Goal: Information Seeking & Learning: Find specific page/section

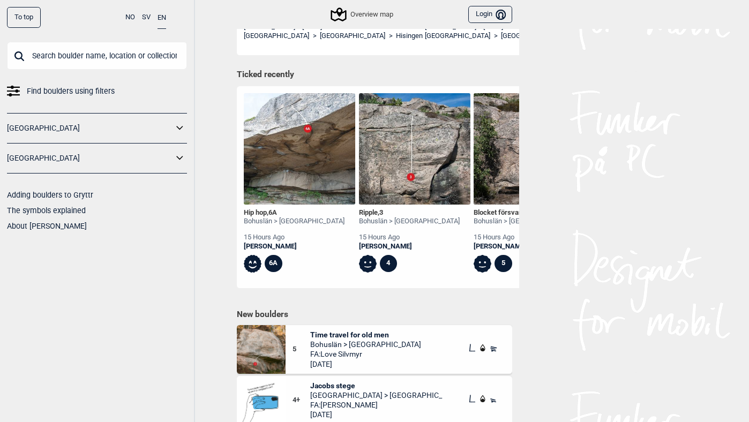
click at [25, 13] on div "To top" at bounding box center [24, 17] width 34 height 21
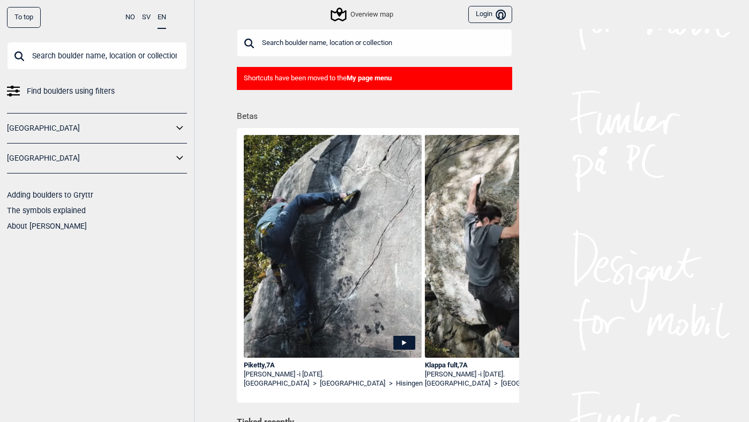
click at [179, 160] on icon at bounding box center [180, 158] width 14 height 16
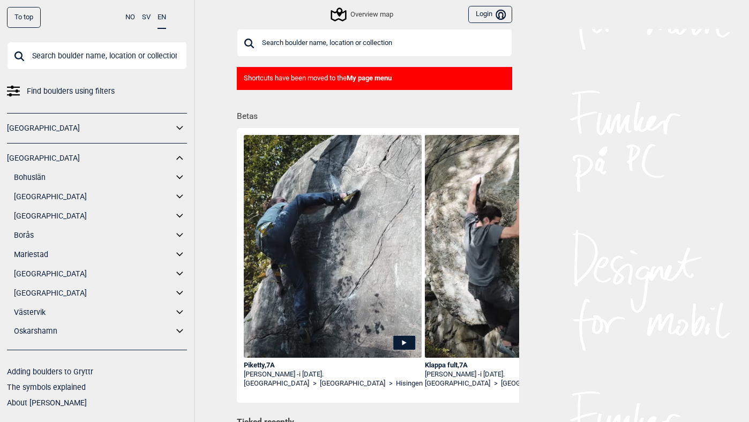
click at [179, 291] on icon at bounding box center [180, 293] width 14 height 16
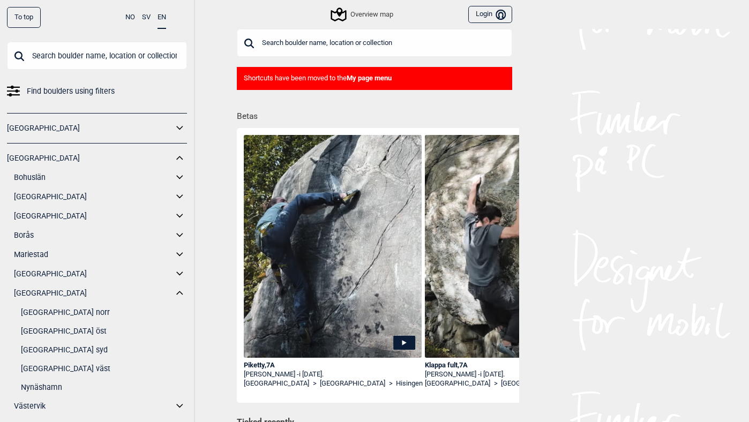
click at [63, 309] on link "Stockholm norr" at bounding box center [104, 313] width 166 height 16
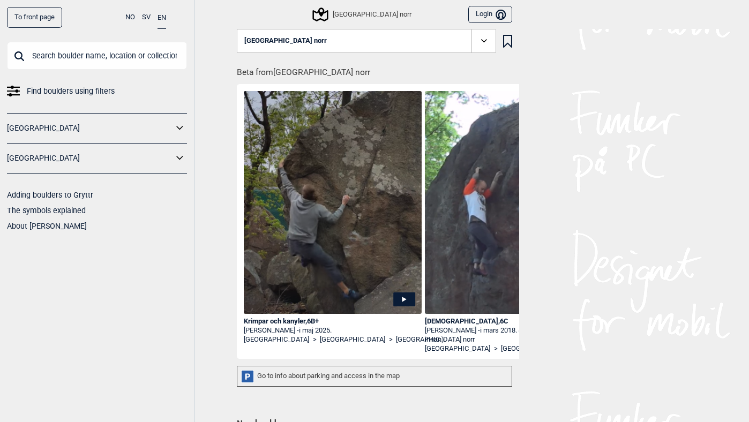
click at [361, 12] on div "Stockholm norr" at bounding box center [362, 14] width 97 height 13
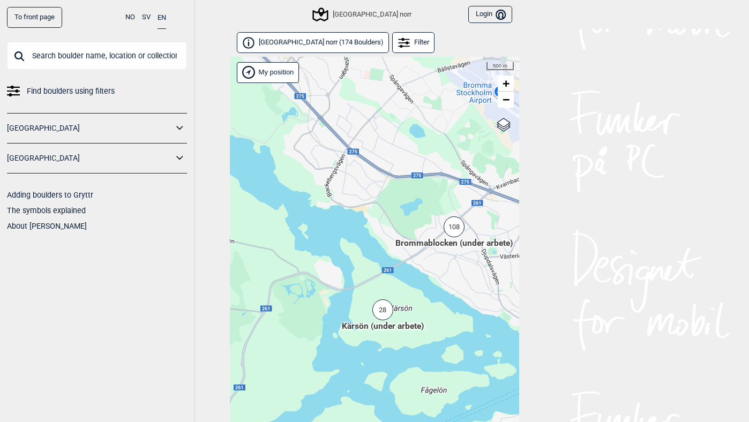
click at [452, 225] on div "108" at bounding box center [453, 226] width 21 height 21
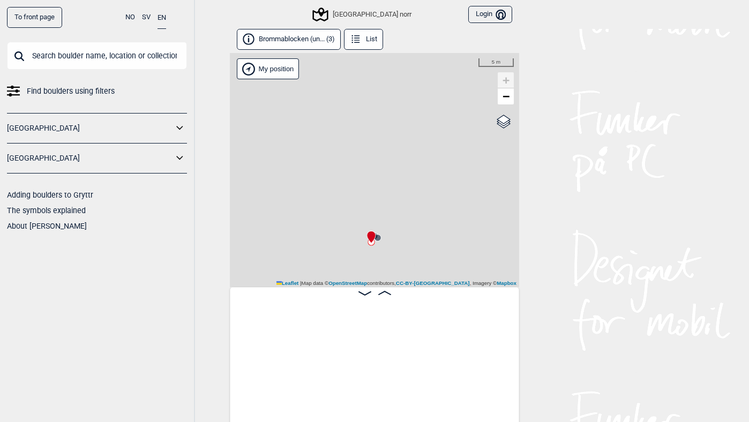
scroll to position [0, 84]
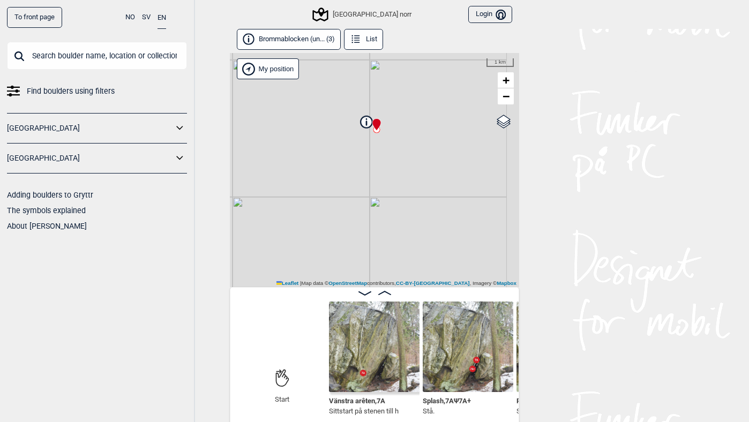
drag, startPoint x: 387, startPoint y: 265, endPoint x: 353, endPoint y: 133, distance: 136.0
click at [353, 133] on div "Stockholm norr Brukerens posisjon My position 1 km + − OpenStreetMap Google sat…" at bounding box center [374, 170] width 289 height 234
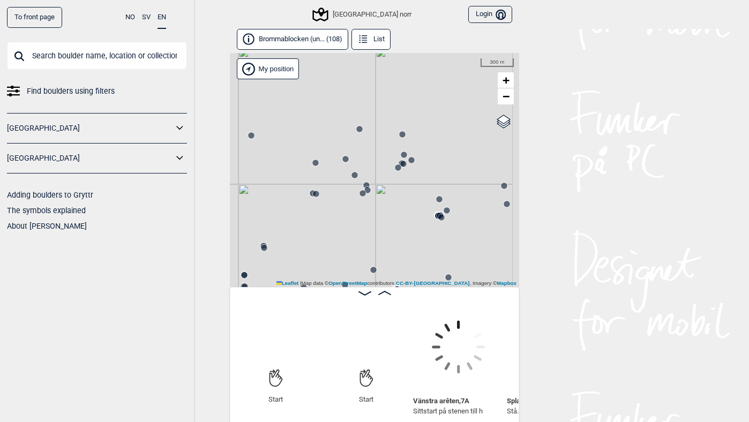
scroll to position [0, 84]
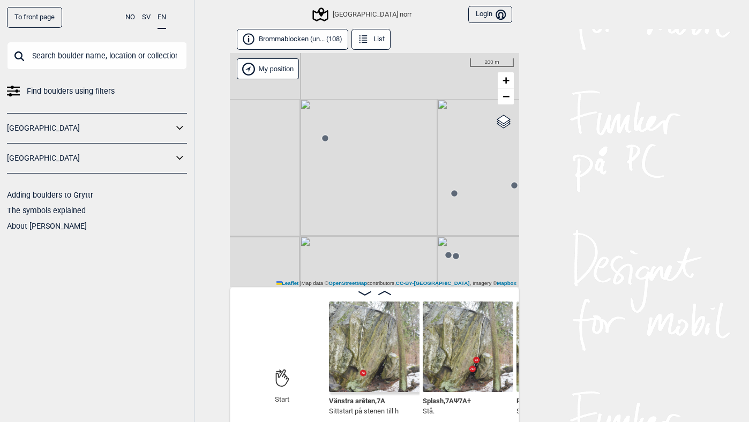
drag, startPoint x: 295, startPoint y: 206, endPoint x: 345, endPoint y: 285, distance: 93.9
click at [345, 285] on div "Stockholm norr" at bounding box center [374, 170] width 289 height 234
drag, startPoint x: 364, startPoint y: 223, endPoint x: 334, endPoint y: 134, distance: 93.8
click at [334, 134] on div "Stockholm norr" at bounding box center [374, 170] width 289 height 234
drag, startPoint x: 334, startPoint y: 135, endPoint x: 344, endPoint y: 208, distance: 73.6
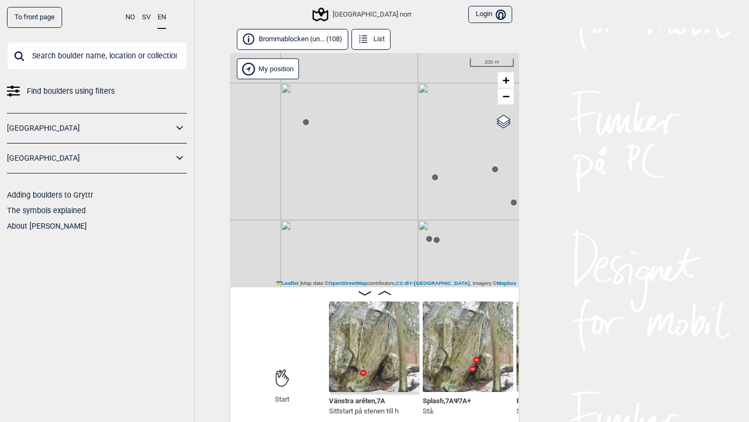
click at [344, 208] on div "Stockholm norr" at bounding box center [374, 170] width 289 height 234
drag, startPoint x: 410, startPoint y: 224, endPoint x: 339, endPoint y: 159, distance: 96.3
click at [339, 159] on div "Stockholm norr" at bounding box center [374, 170] width 289 height 234
drag, startPoint x: 280, startPoint y: 90, endPoint x: 283, endPoint y: 108, distance: 17.4
click at [283, 108] on div "Stockholm norr" at bounding box center [374, 170] width 289 height 234
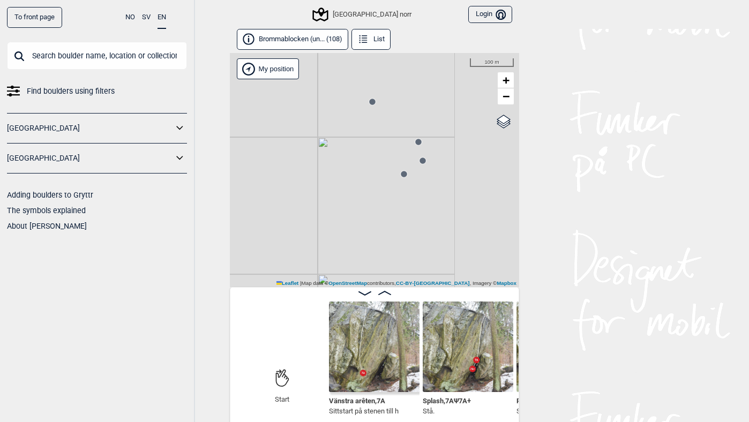
drag, startPoint x: 440, startPoint y: 230, endPoint x: 341, endPoint y: 267, distance: 105.2
click at [341, 267] on div "Stockholm norr" at bounding box center [374, 170] width 289 height 234
drag, startPoint x: 337, startPoint y: 251, endPoint x: 438, endPoint y: 206, distance: 110.5
click at [438, 206] on div "Stockholm norr" at bounding box center [374, 170] width 289 height 234
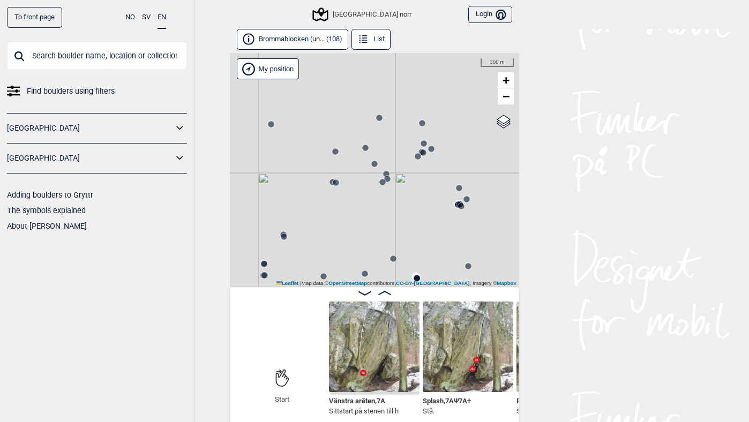
drag, startPoint x: 452, startPoint y: 208, endPoint x: 380, endPoint y: 203, distance: 72.4
click at [380, 203] on div "Stockholm norr" at bounding box center [374, 170] width 289 height 234
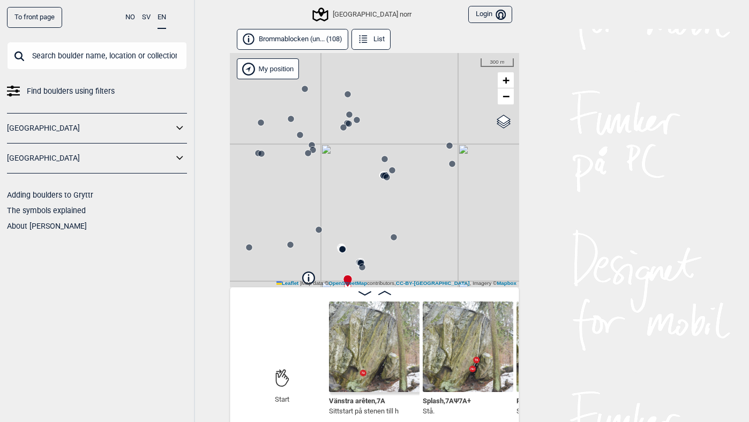
drag, startPoint x: 465, startPoint y: 217, endPoint x: 390, endPoint y: 188, distance: 80.0
click at [390, 188] on div "Stockholm norr" at bounding box center [374, 170] width 289 height 234
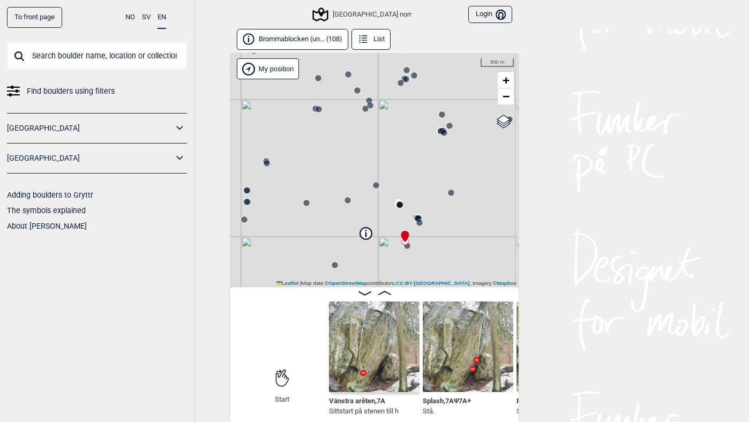
drag, startPoint x: 390, startPoint y: 209, endPoint x: 383, endPoint y: 165, distance: 44.5
click at [383, 165] on div "Stockholm norr" at bounding box center [374, 170] width 289 height 234
click at [59, 55] on input "text" at bounding box center [97, 56] width 180 height 28
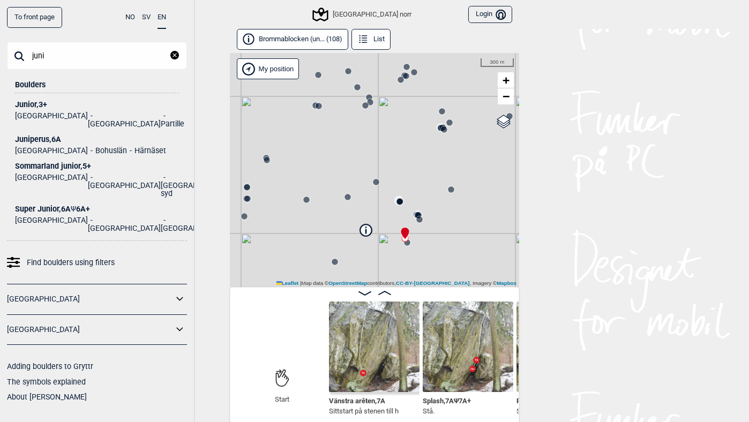
type input "juni"
click at [32, 135] on div "Juniperus , 6A" at bounding box center [97, 139] width 164 height 8
